Goal: Find specific page/section: Find specific page/section

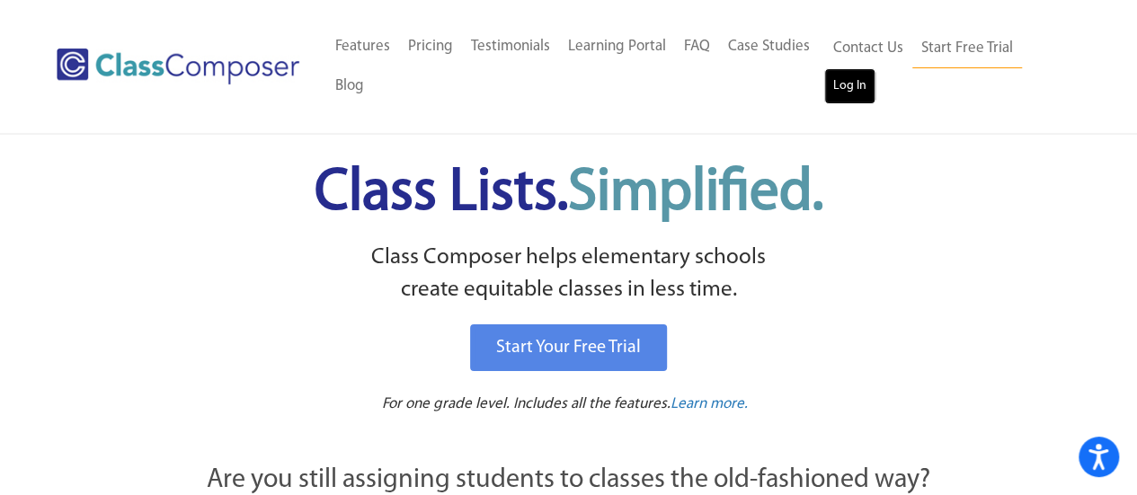
click at [836, 89] on link "Log In" at bounding box center [849, 86] width 51 height 36
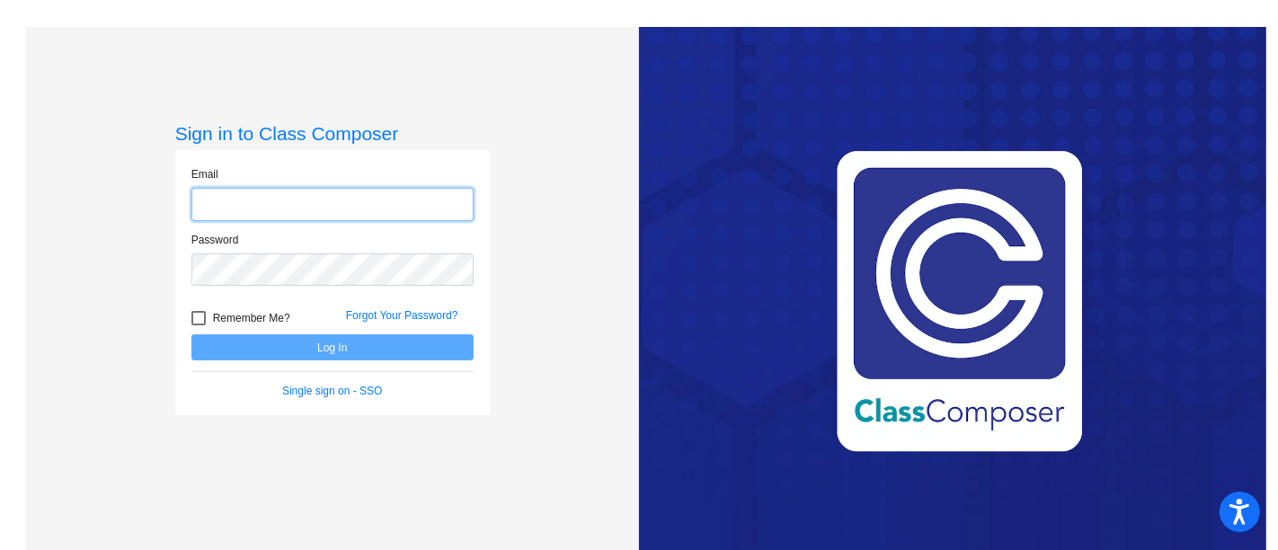
type input "[EMAIL_ADDRESS][DOMAIN_NAME]"
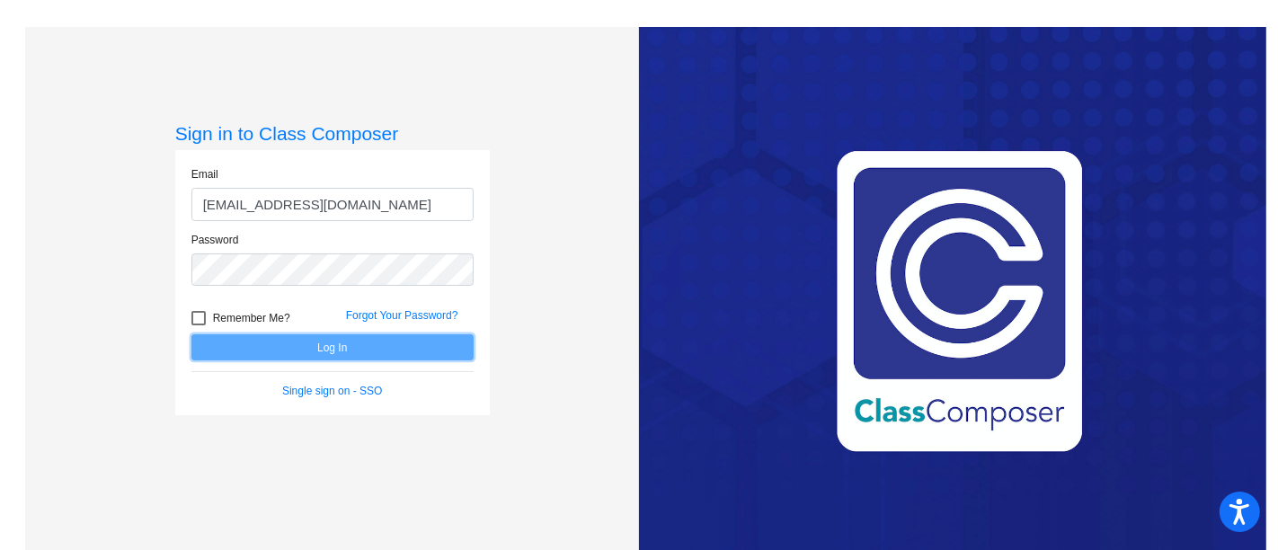
click at [327, 345] on button "Log In" at bounding box center [332, 347] width 282 height 26
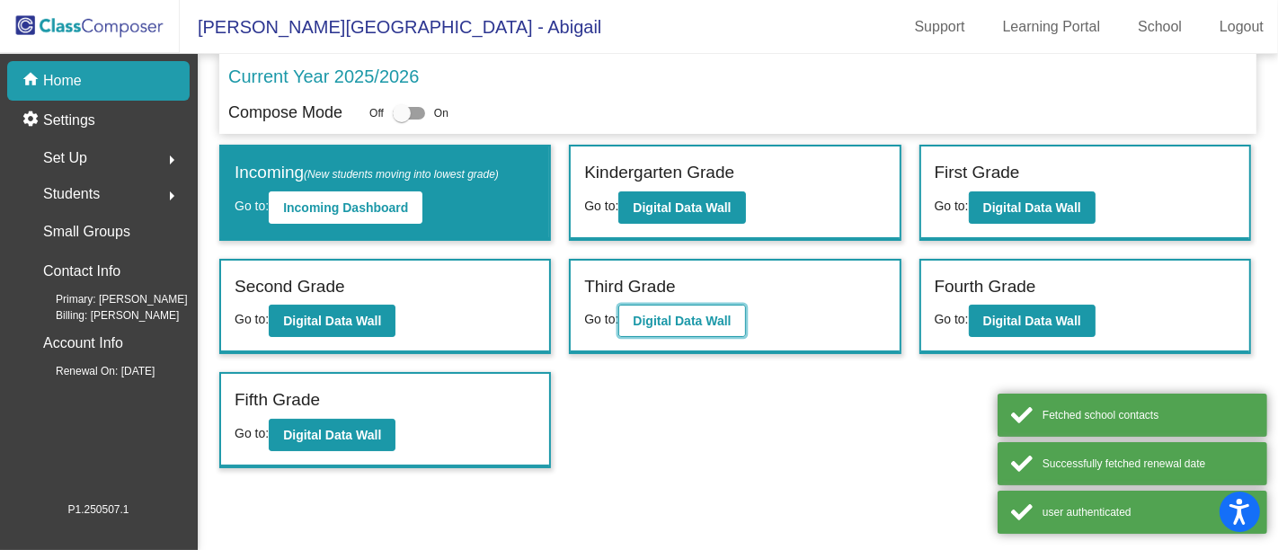
click at [698, 314] on b "Digital Data Wall" at bounding box center [682, 321] width 98 height 14
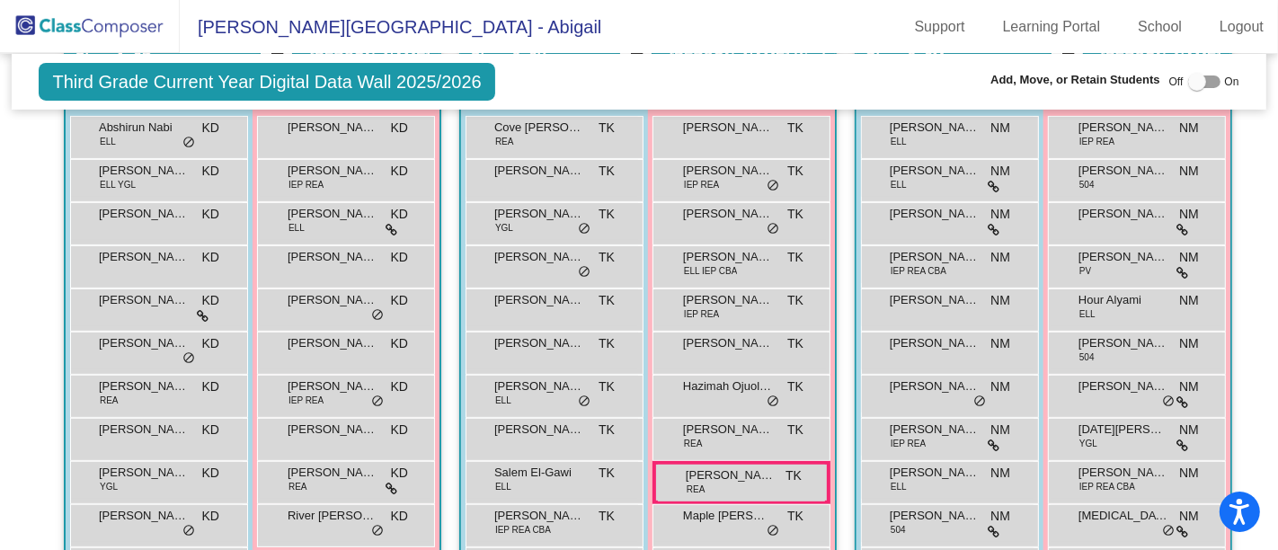
scroll to position [499, 0]
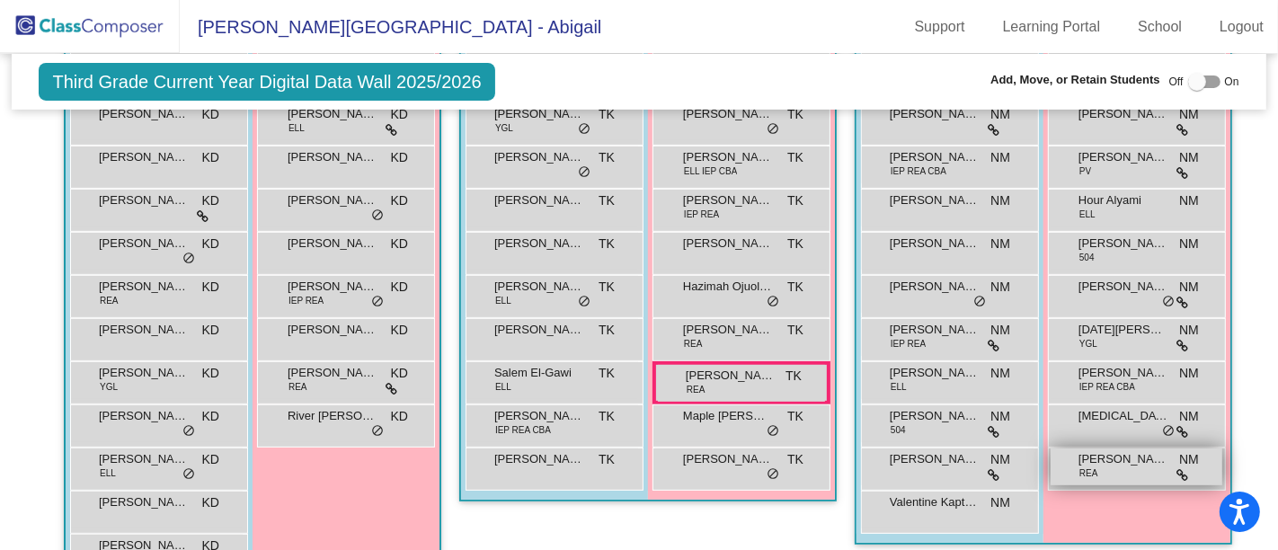
click at [1104, 464] on div "[PERSON_NAME] [PERSON_NAME] NM lock do_not_disturb_alt" at bounding box center [1136, 466] width 172 height 37
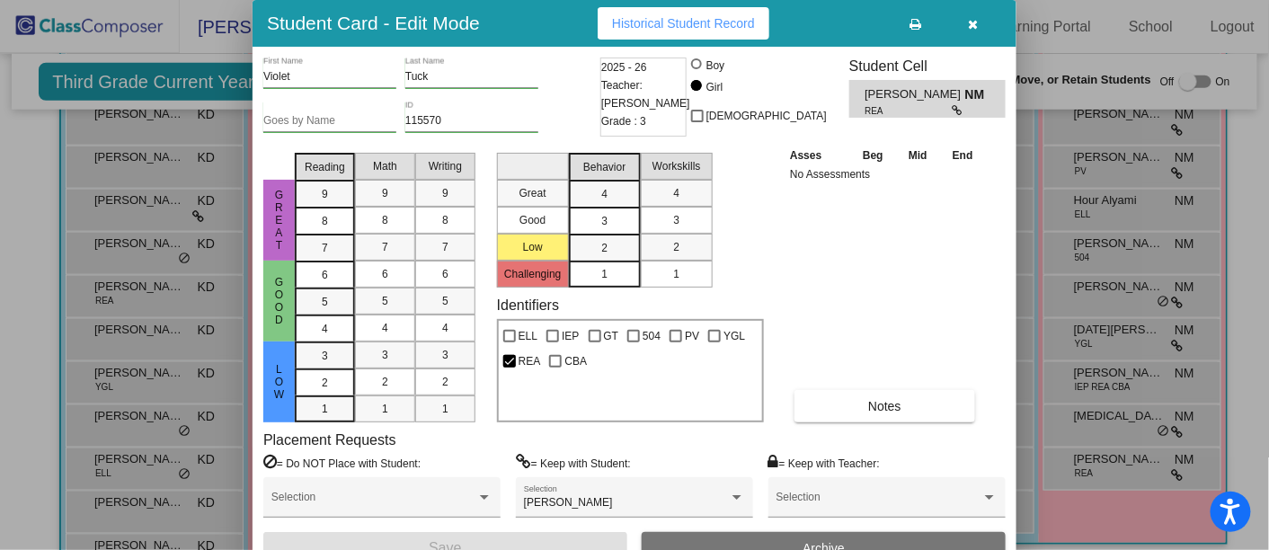
click at [969, 20] on icon "button" at bounding box center [974, 24] width 10 height 13
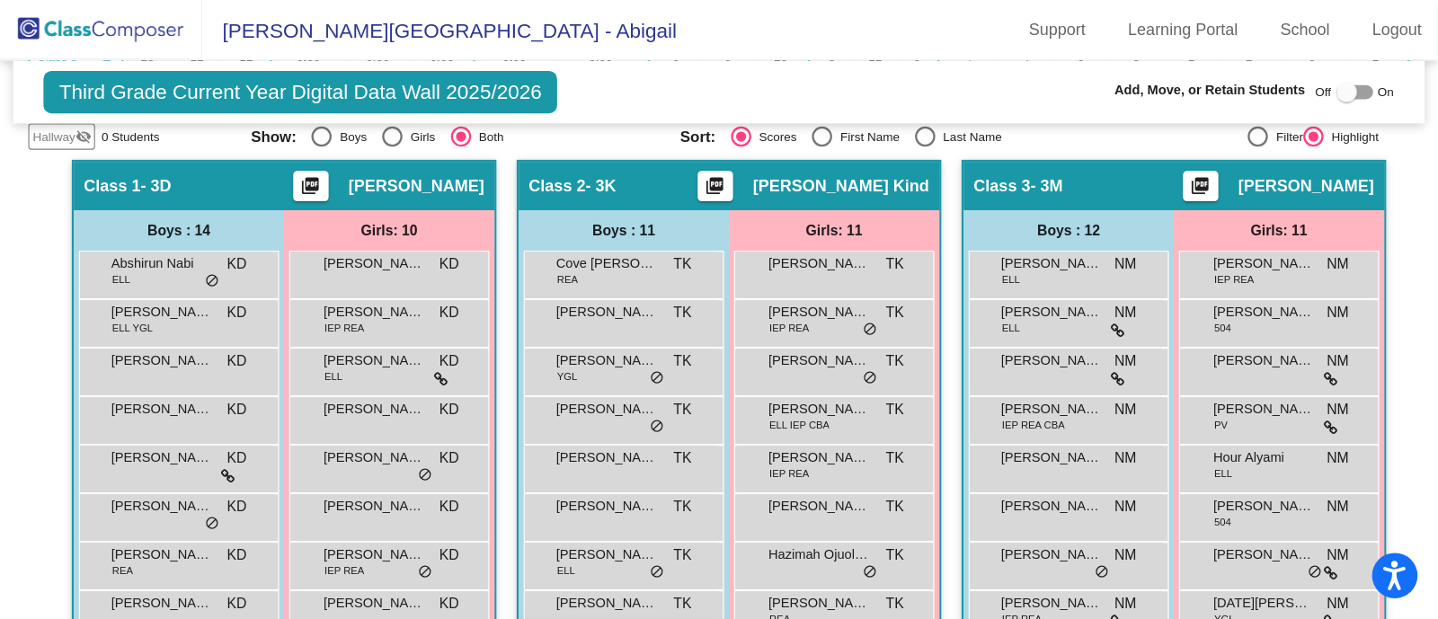
scroll to position [192, 0]
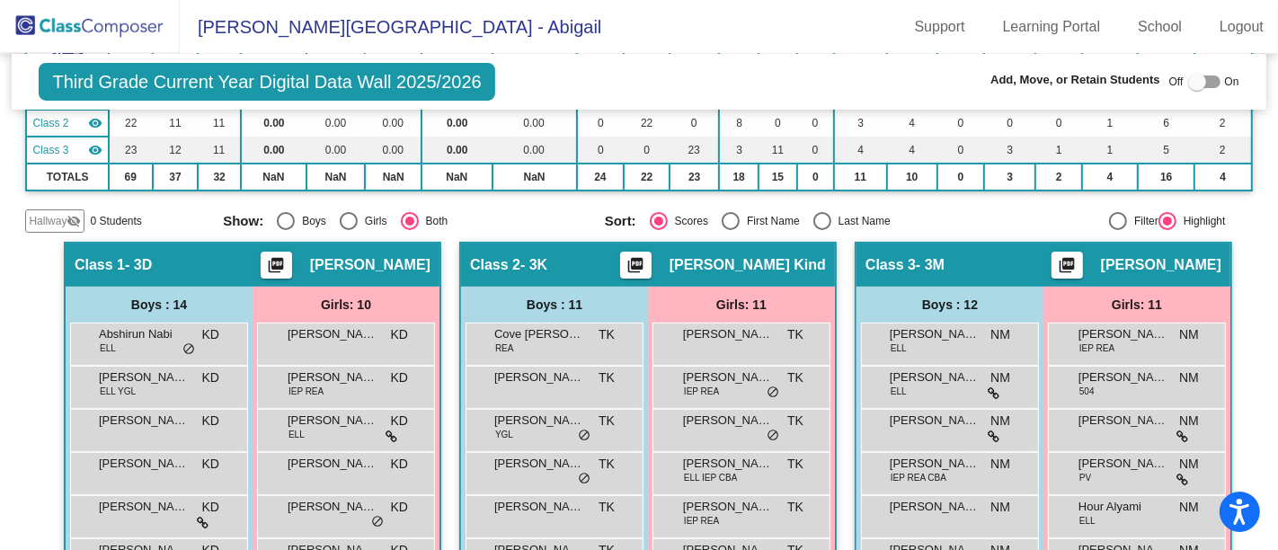
click at [209, 268] on div "Class 1 - 3D picture_as_pdf [PERSON_NAME]" at bounding box center [253, 264] width 374 height 43
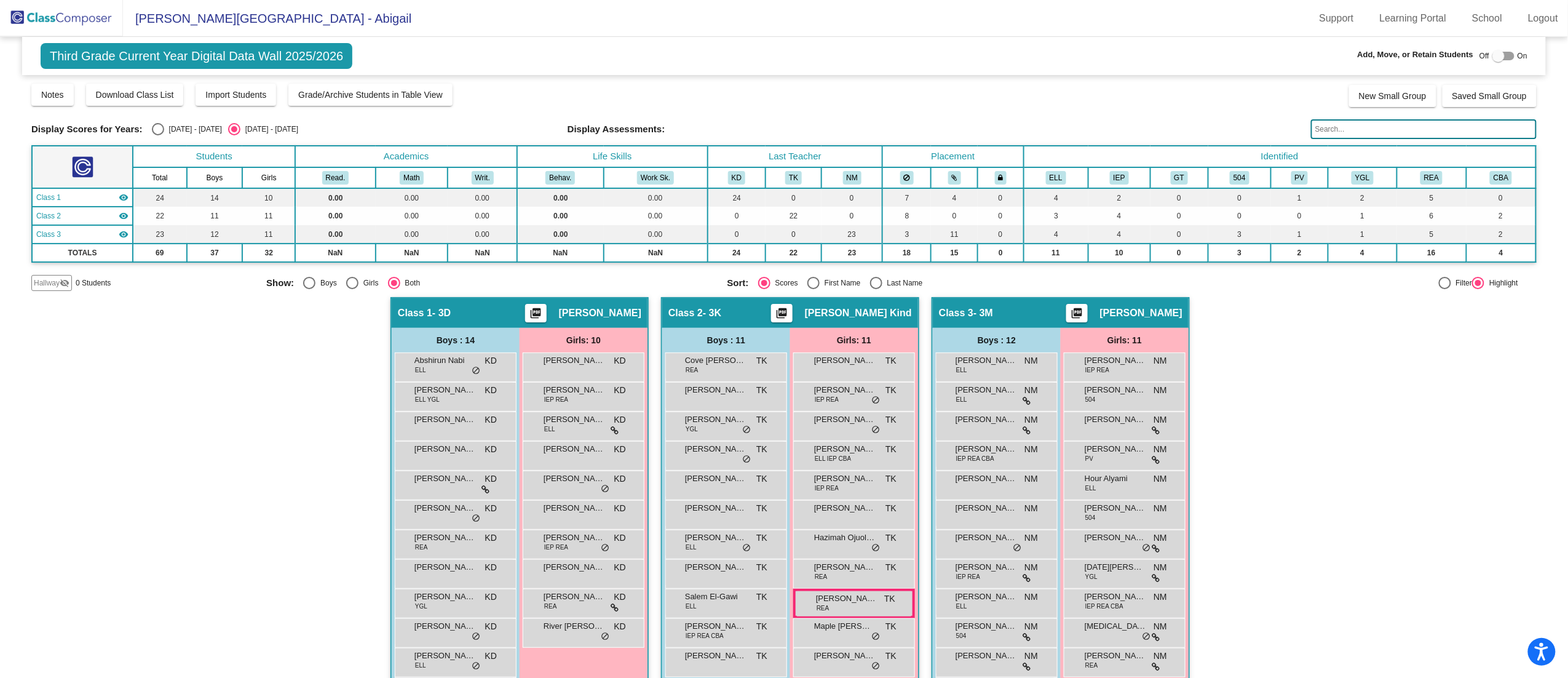
scroll to position [105, 0]
